Goal: Transaction & Acquisition: Book appointment/travel/reservation

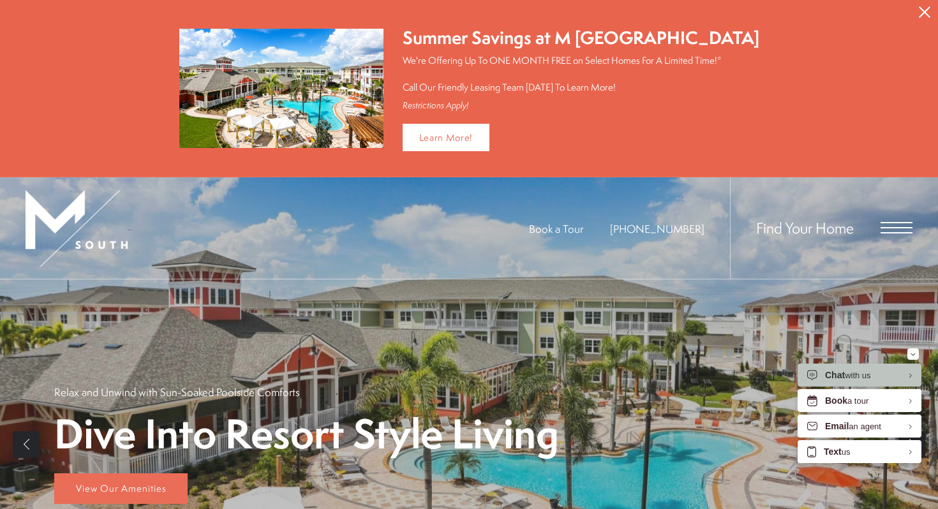
click at [919, 8] on icon "Close Alert" at bounding box center [924, 11] width 11 height 11
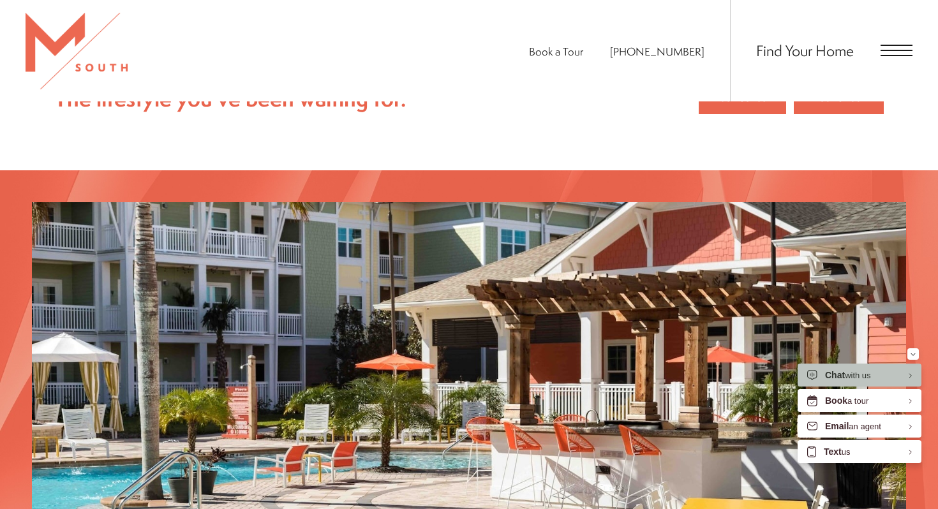
scroll to position [1738, 0]
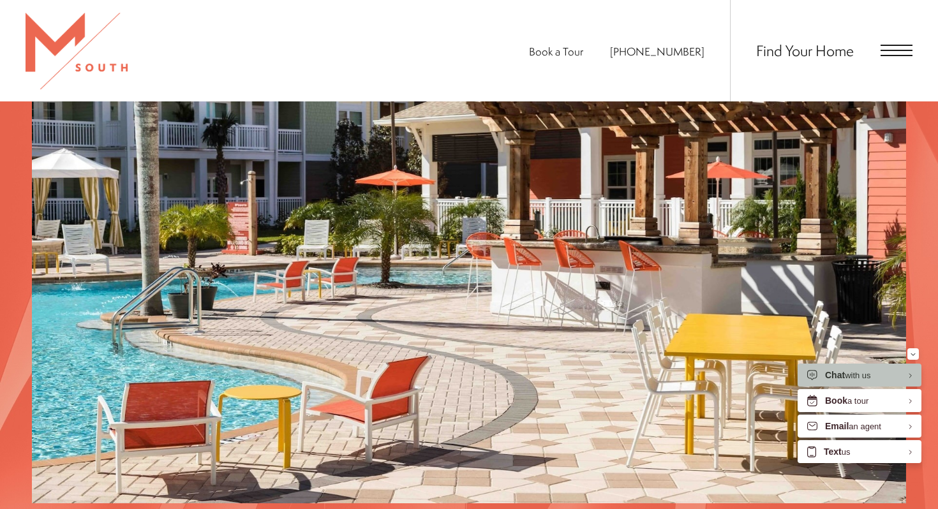
click at [860, 56] on div "Find Your Home" at bounding box center [821, 50] width 183 height 101
click at [807, 56] on span "Find Your Home" at bounding box center [805, 50] width 98 height 20
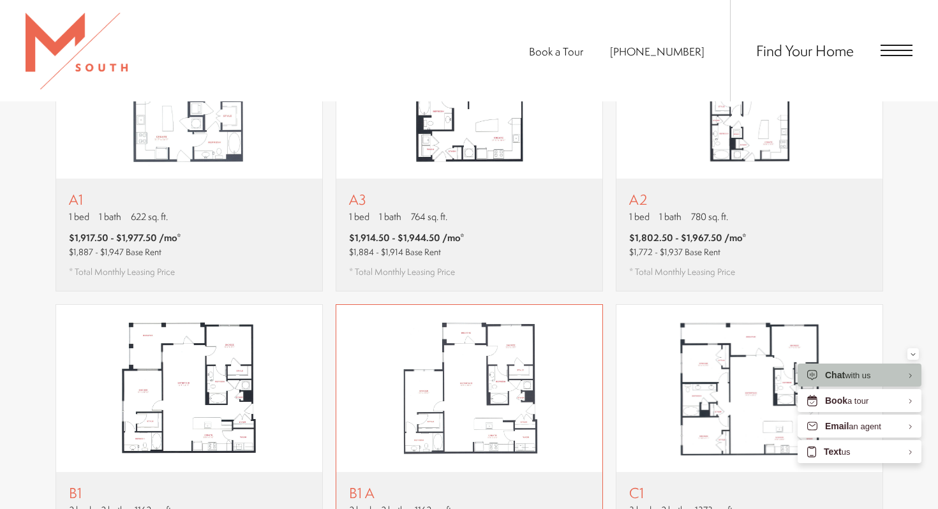
scroll to position [1092, 0]
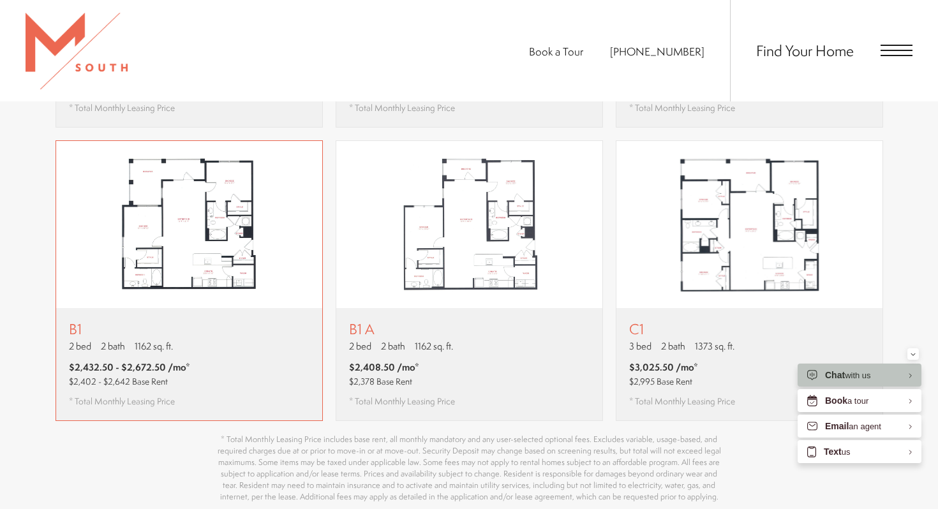
click at [283, 314] on div "B1 2 bed 2 bath 1162 sq. ft. $2,432.50 - $2,672.50 /mo* $2,402 - $2,642 Base Re…" at bounding box center [189, 364] width 266 height 112
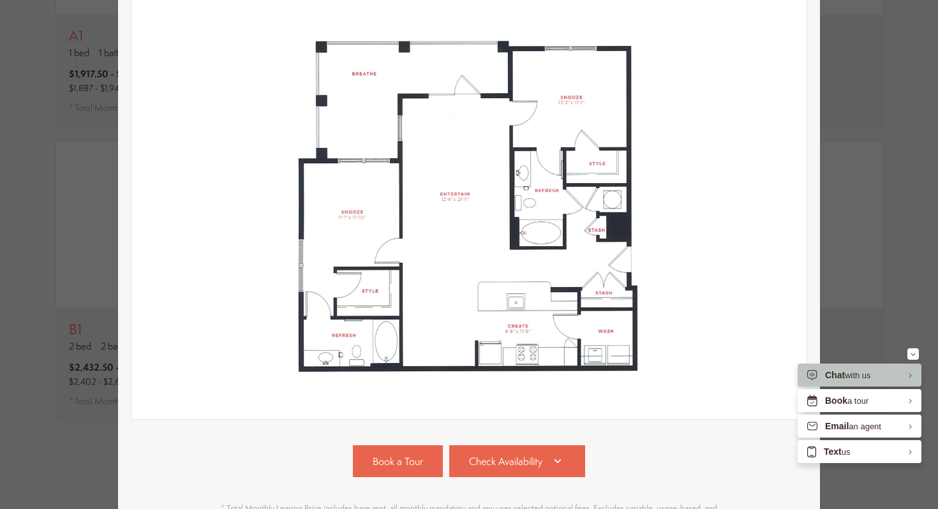
scroll to position [321, 0]
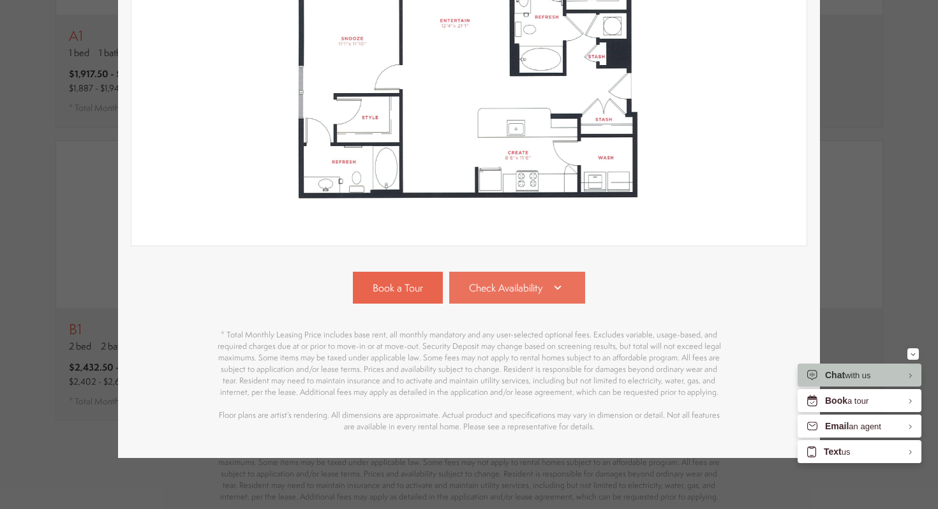
click at [506, 297] on link "Check Availability" at bounding box center [517, 288] width 137 height 32
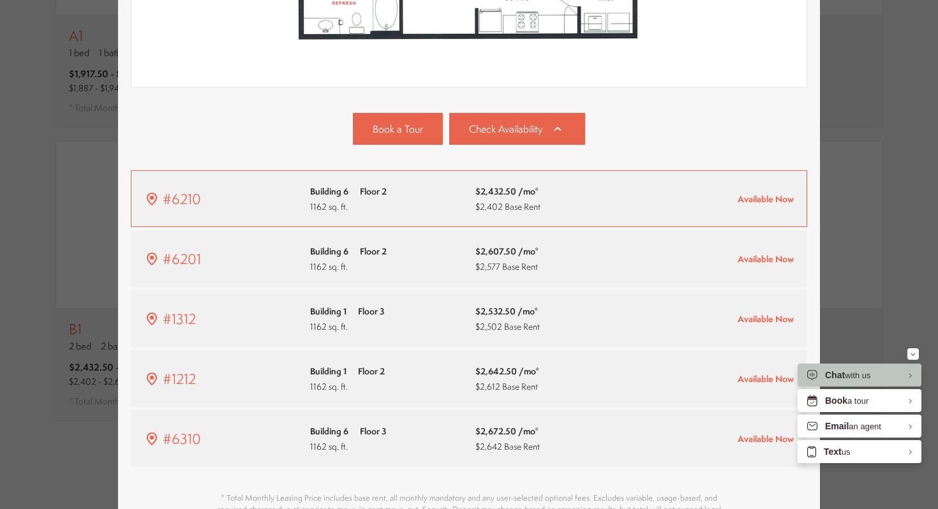
scroll to position [473, 0]
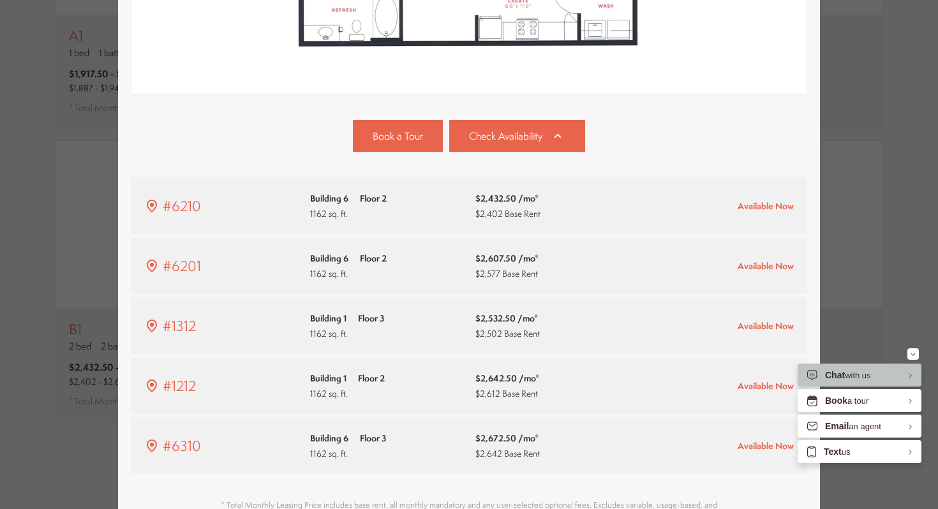
click at [885, 177] on div "B1 2 bed 2 bath 1162 sq. ft. $2,432.50 - $2,672.50 /mo* $2,402 - $2,642 Base Re…" at bounding box center [469, 254] width 938 height 509
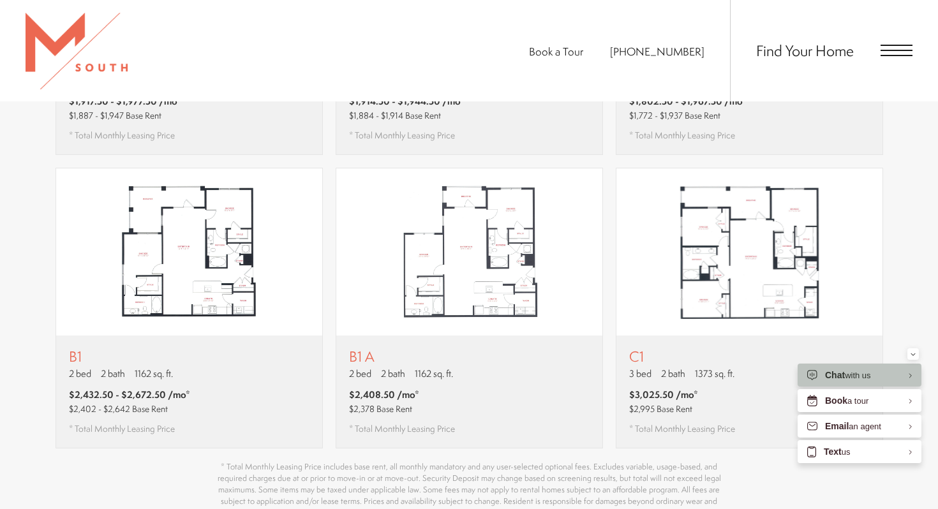
scroll to position [1067, 0]
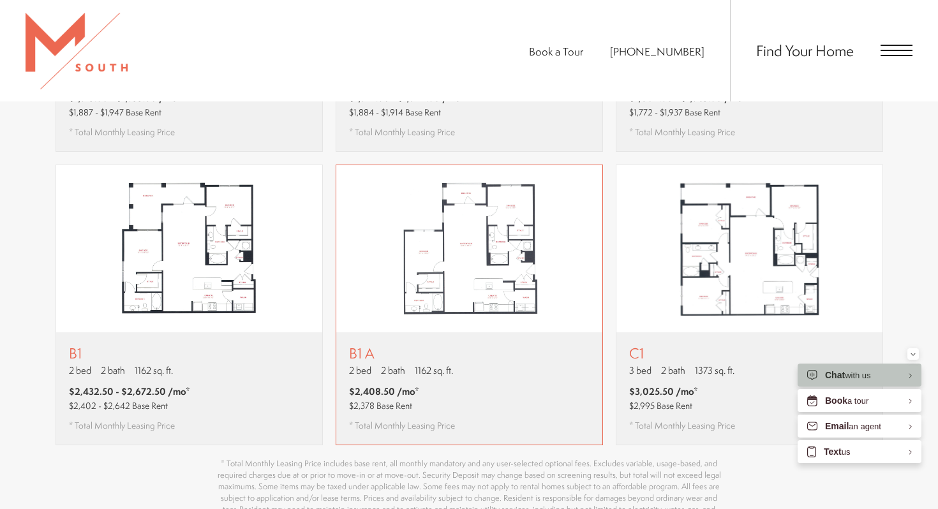
click at [470, 375] on div "B1 A 2 bed 2 bath 1162 sq. ft. $2,408.50 /mo* $2,378 Base Rent * Total Monthly …" at bounding box center [469, 389] width 266 height 112
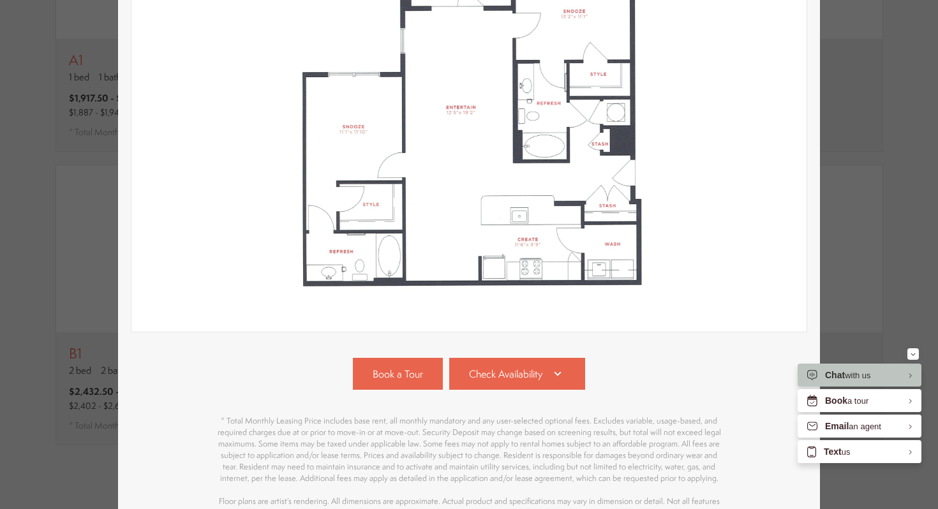
scroll to position [321, 0]
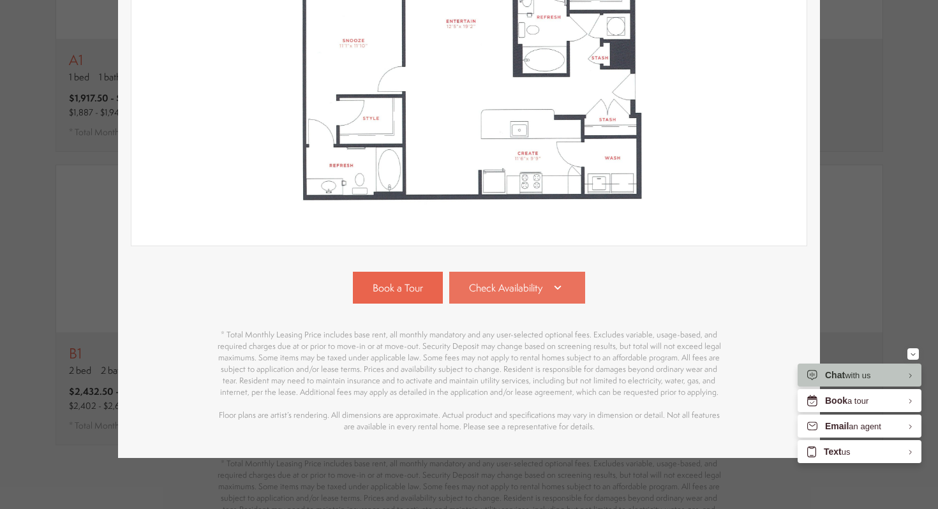
click at [479, 290] on span "Check Availability" at bounding box center [505, 288] width 73 height 15
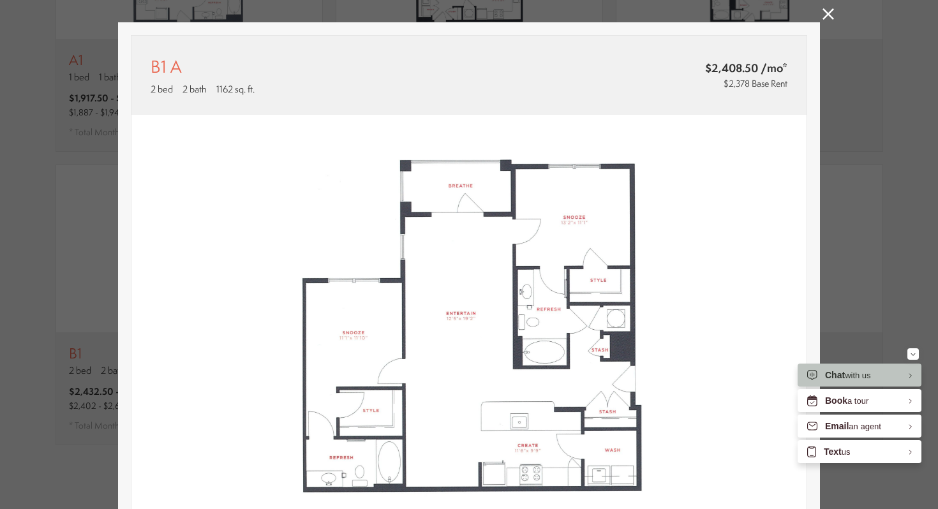
scroll to position [0, 0]
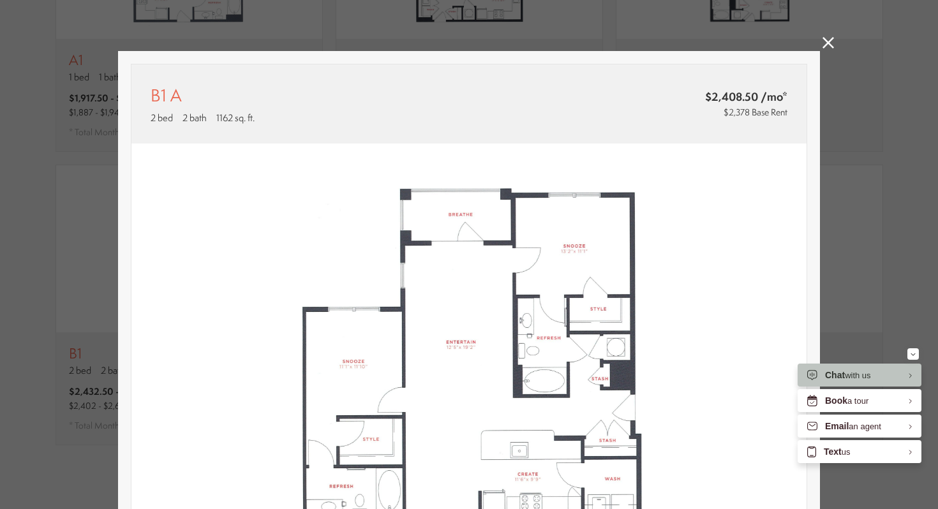
click at [829, 40] on icon at bounding box center [828, 42] width 11 height 11
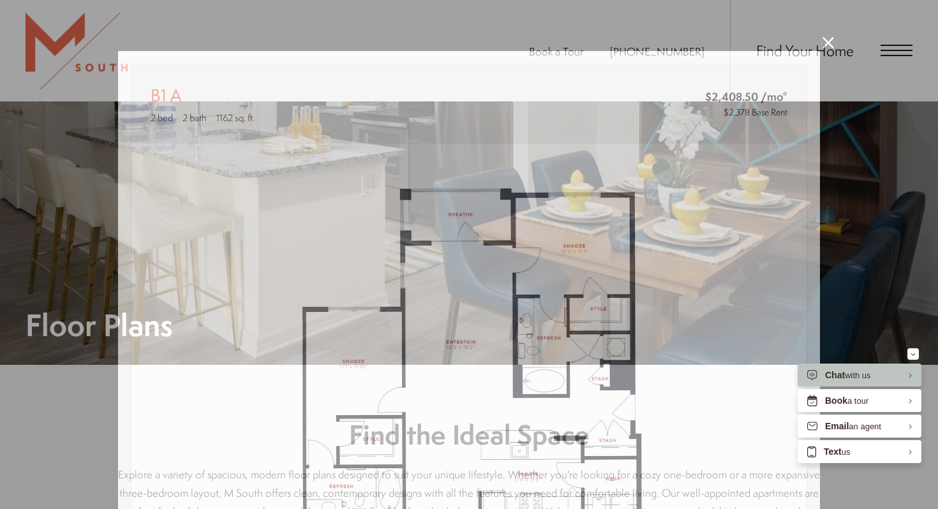
scroll to position [1067, 0]
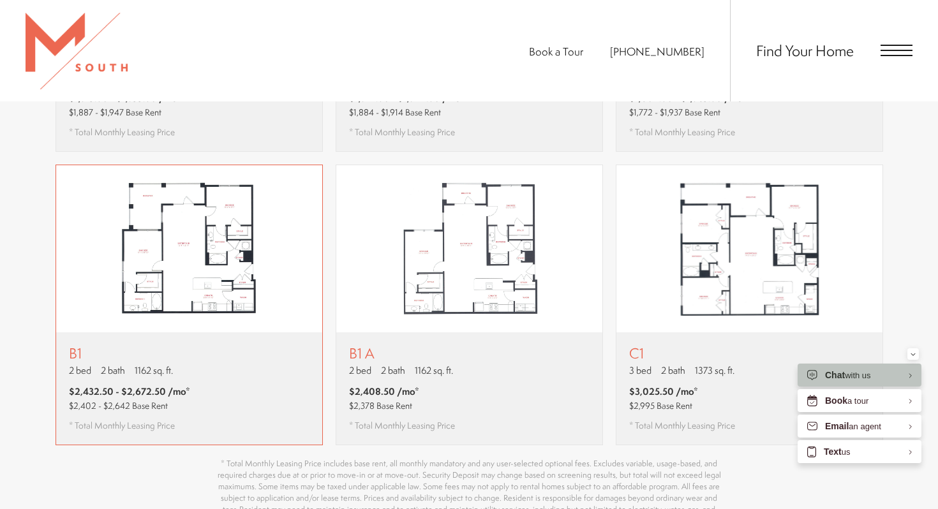
click at [255, 333] on div "B1 2 bed 2 bath 1162 sq. ft. $2,432.50 - $2,672.50 /mo* $2,402 - $2,642 Base Re…" at bounding box center [189, 389] width 266 height 112
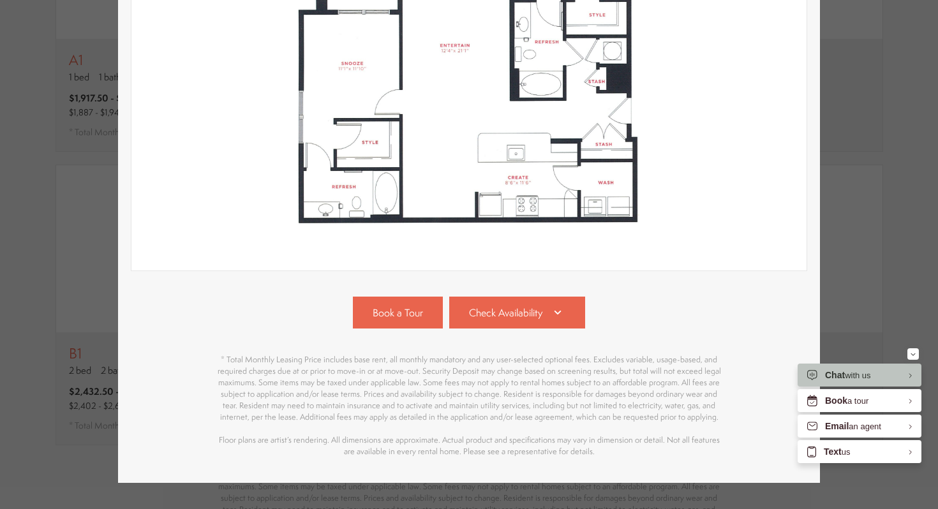
scroll to position [321, 0]
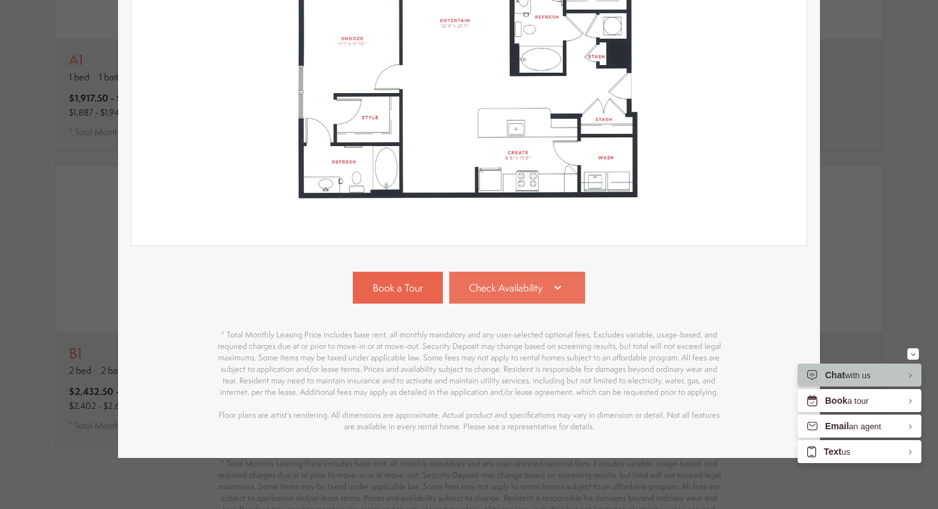
click at [485, 298] on link "Check Availability" at bounding box center [517, 288] width 137 height 32
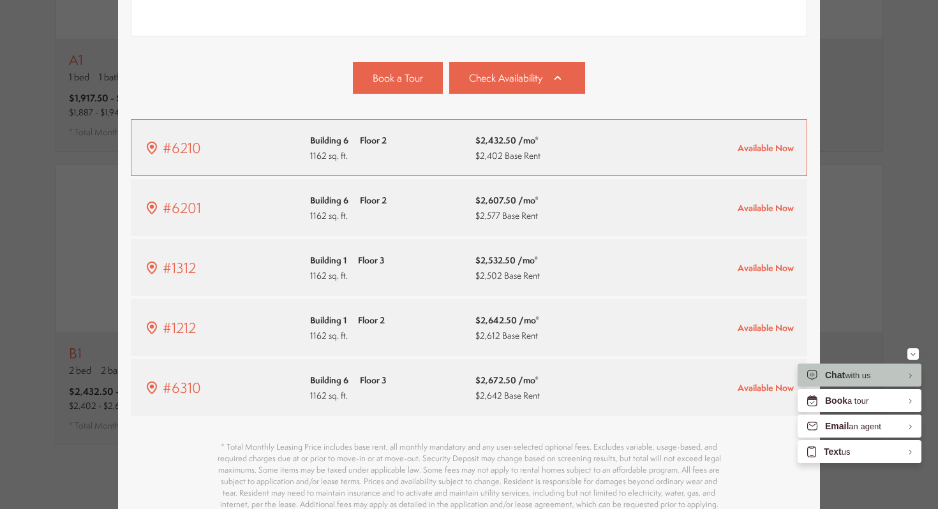
scroll to position [500, 0]
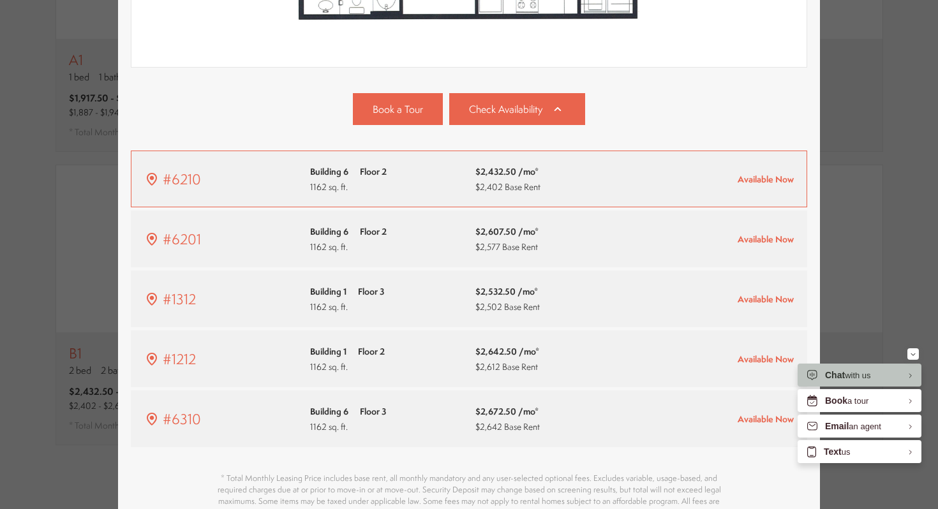
click at [632, 174] on div "#6210 Building 6 Floor 2 1162 sq. ft. $2,432.50 /mo* $2,402 Base Rent" at bounding box center [469, 179] width 650 height 30
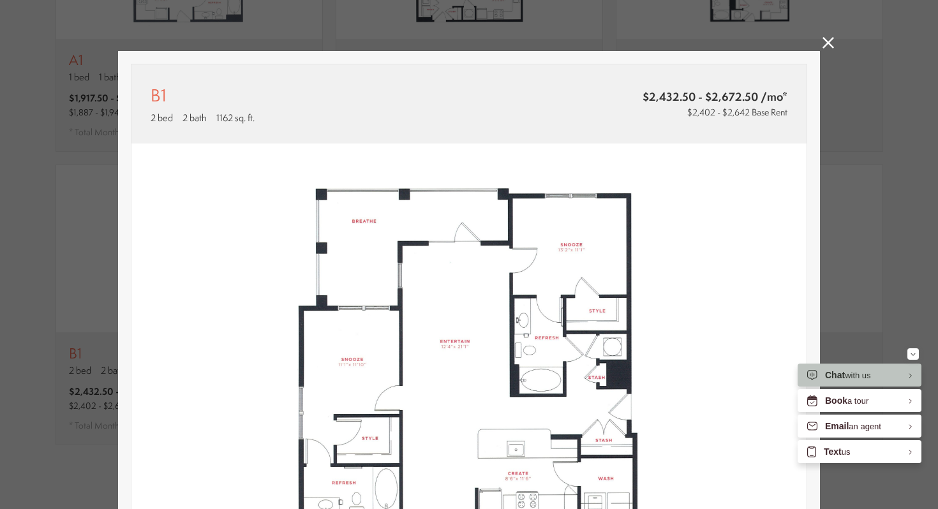
scroll to position [1067, 0]
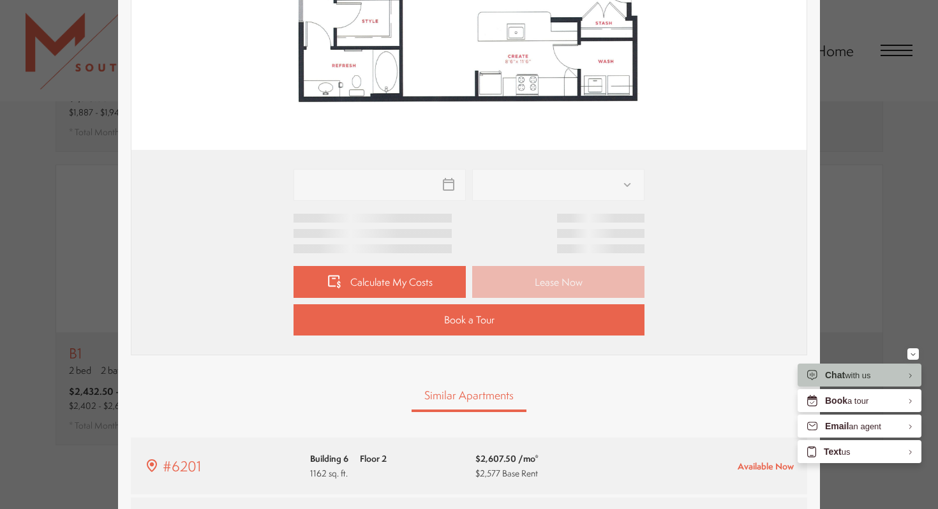
type input "**********"
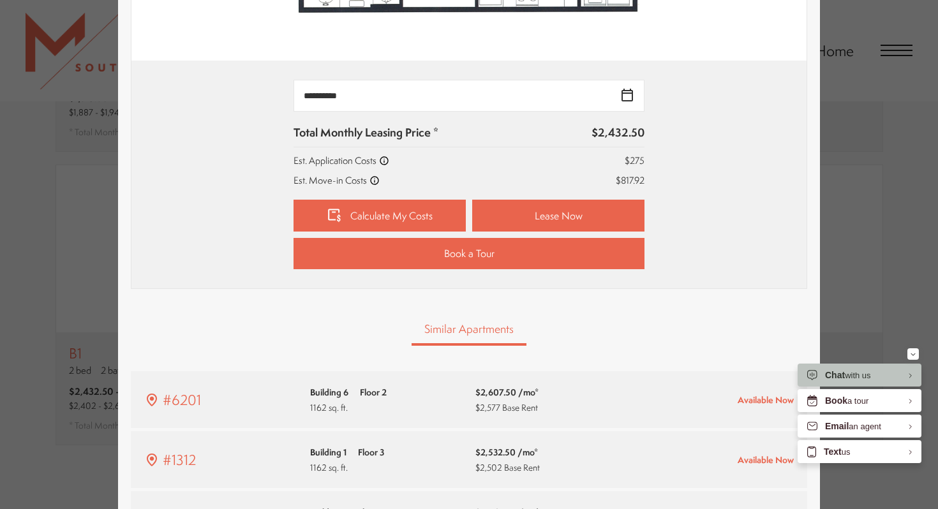
scroll to position [529, 0]
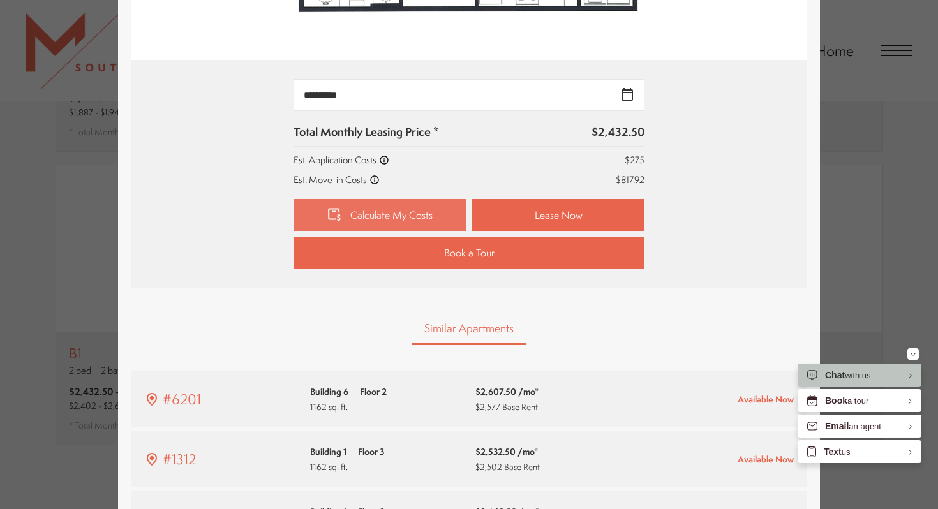
click at [396, 223] on link "Calculate My Costs" at bounding box center [380, 215] width 172 height 32
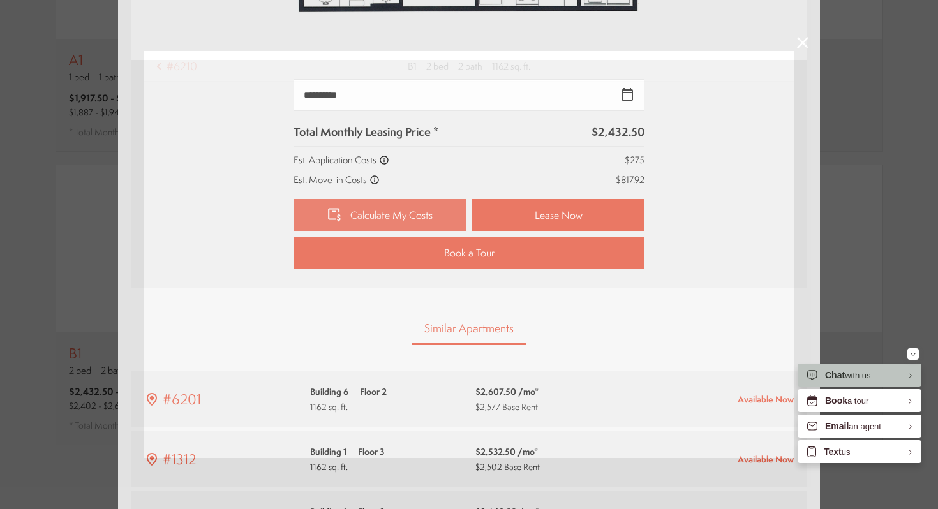
scroll to position [0, 0]
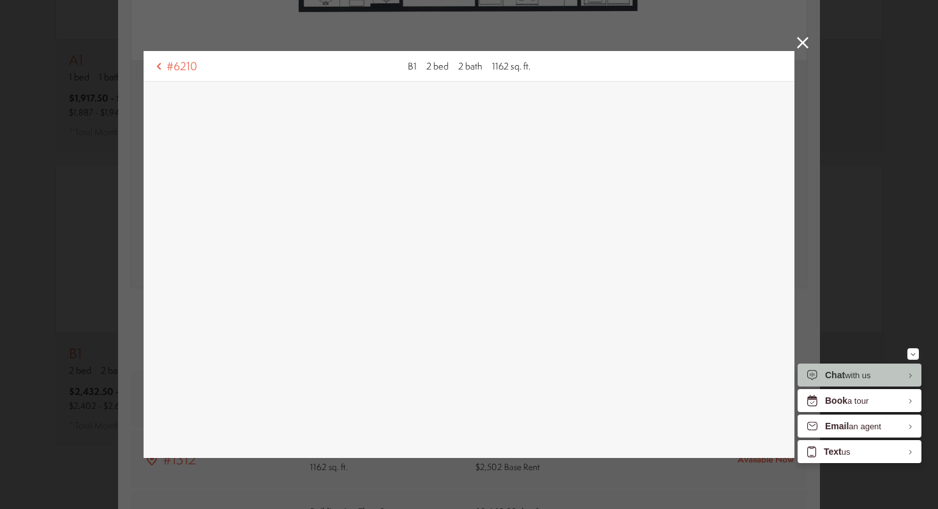
click at [799, 33] on div "#6210 B1 2 bed 2 bath 1162 sq. ft." at bounding box center [469, 254] width 938 height 509
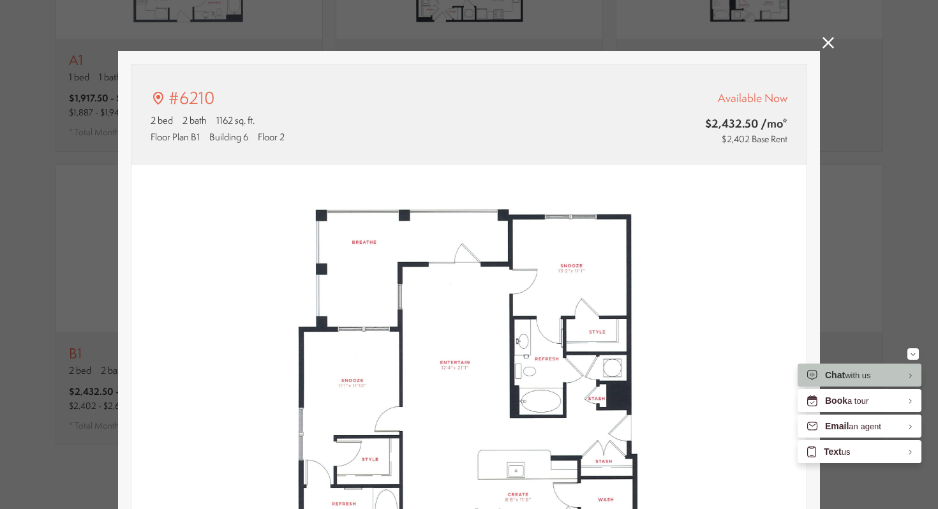
click at [831, 45] on icon at bounding box center [828, 42] width 11 height 11
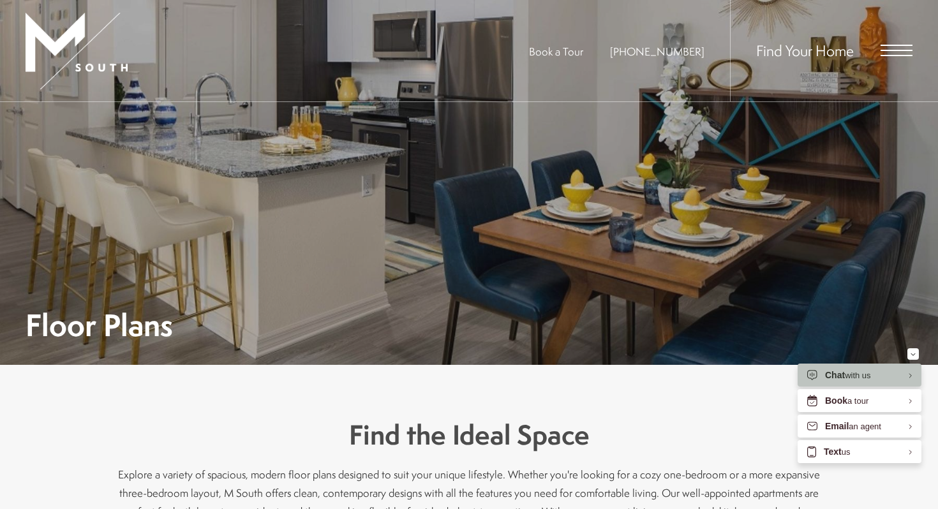
click at [61, 33] on img at bounding box center [77, 51] width 102 height 77
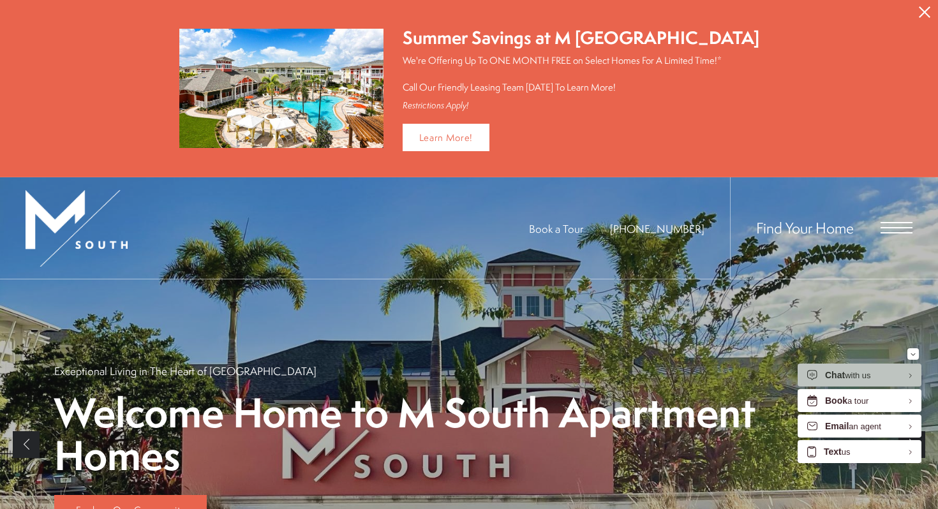
click at [928, 8] on icon "Close Alert" at bounding box center [924, 11] width 11 height 11
